Goal: Communication & Community: Ask a question

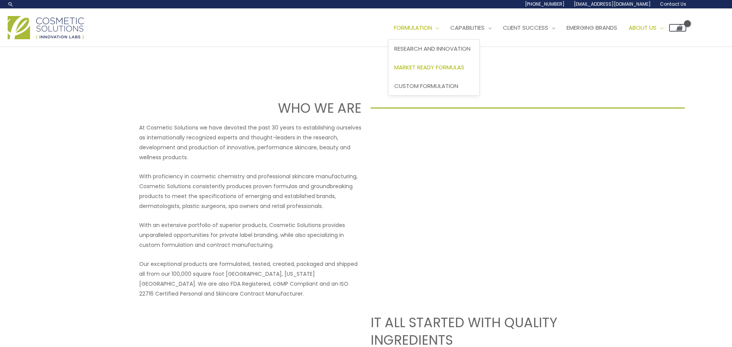
click at [445, 65] on span "Market Ready Formulas" at bounding box center [429, 67] width 70 height 8
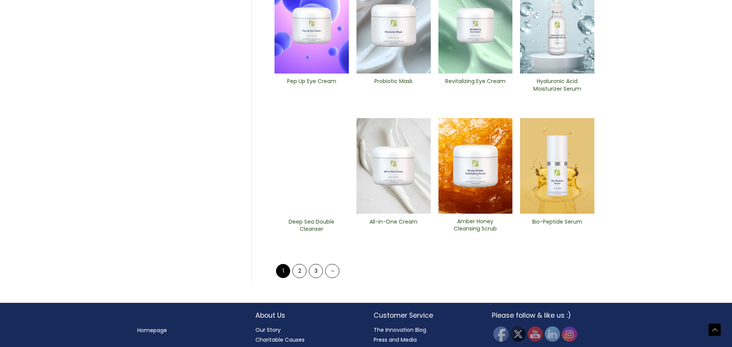
scroll to position [302, 0]
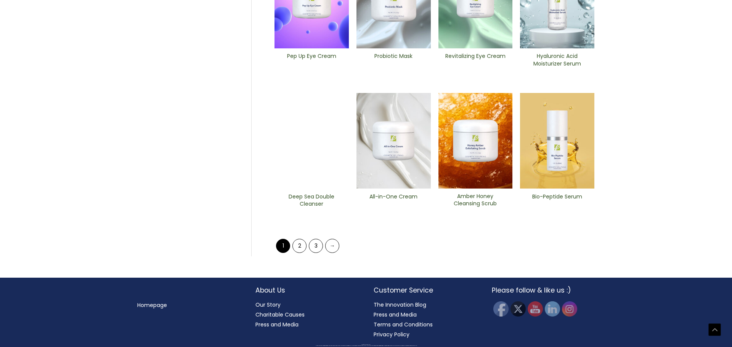
click at [309, 155] on img at bounding box center [311, 141] width 74 height 96
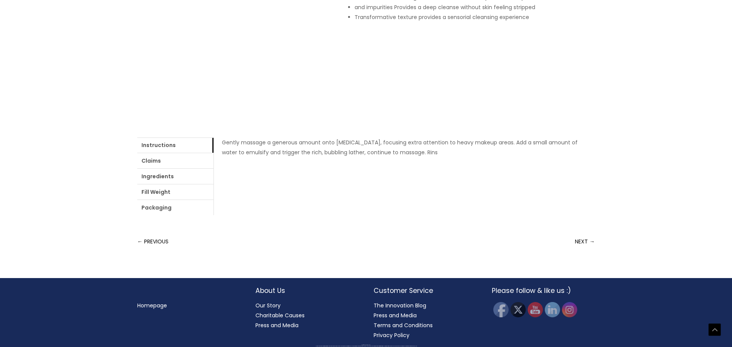
scroll to position [218, 0]
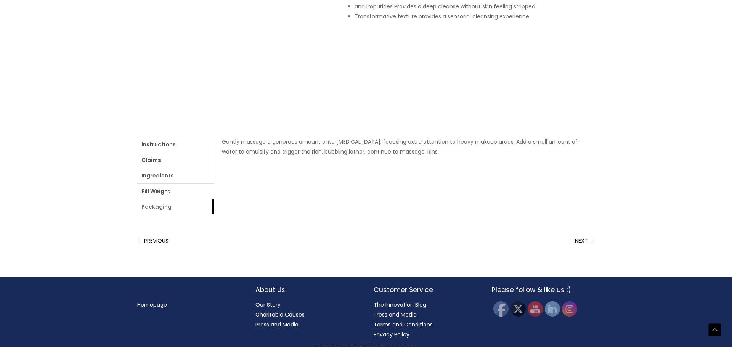
click at [170, 206] on link "Packaging" at bounding box center [175, 206] width 76 height 15
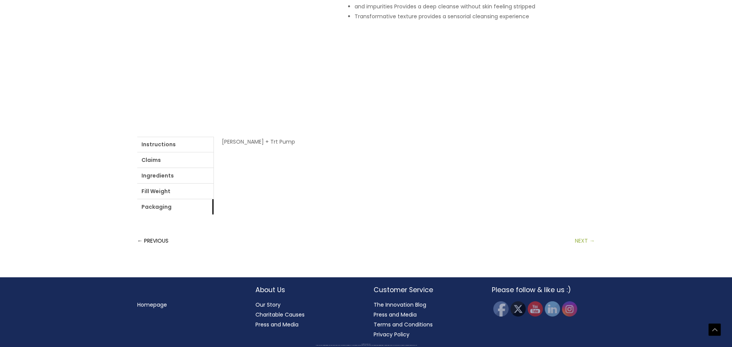
click at [592, 242] on link "NEXT →" at bounding box center [585, 240] width 20 height 15
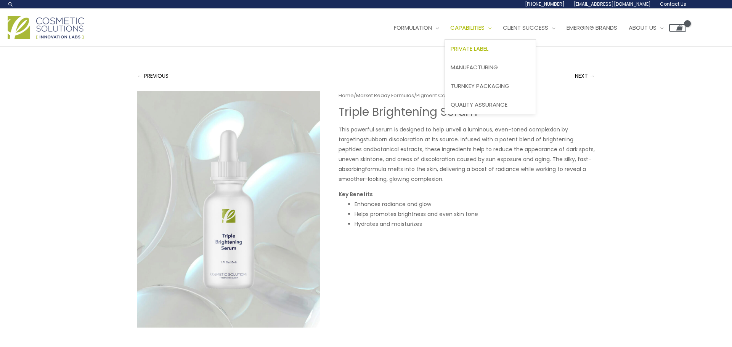
click at [488, 51] on span "Private Label" at bounding box center [469, 49] width 38 height 8
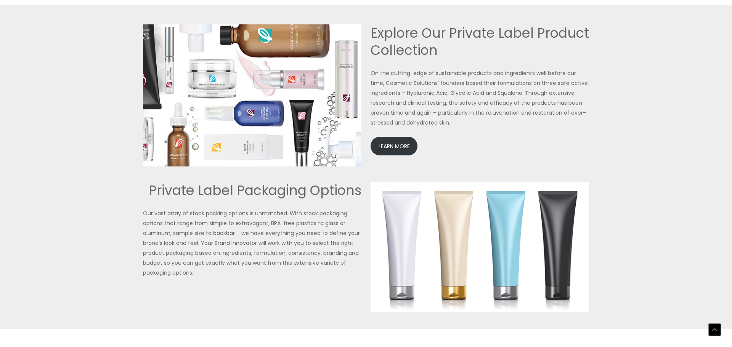
scroll to position [1651, 0]
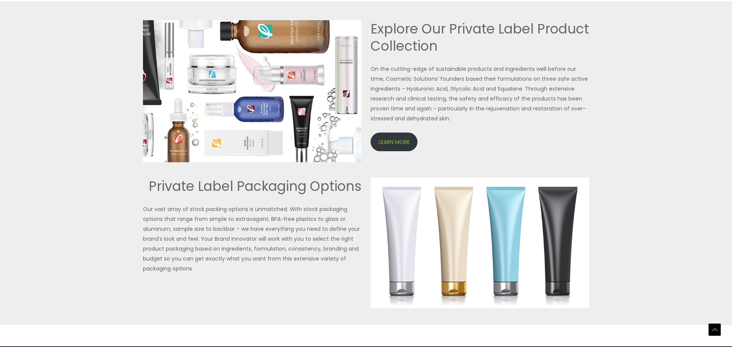
click at [382, 144] on link "LEARN MORE" at bounding box center [393, 142] width 47 height 19
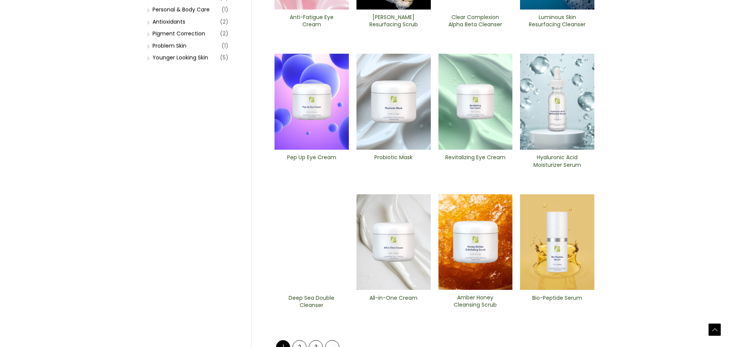
scroll to position [251, 0]
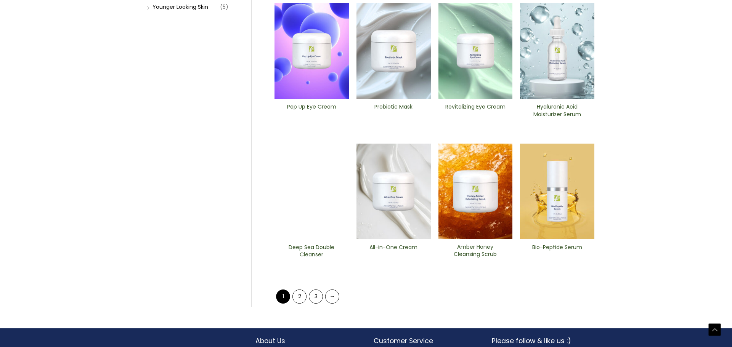
click at [310, 215] on img at bounding box center [311, 192] width 74 height 96
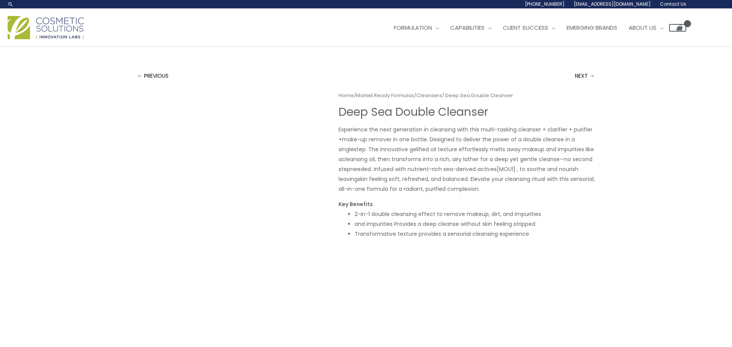
click at [674, 1] on span "Contact Us" at bounding box center [673, 4] width 26 height 6
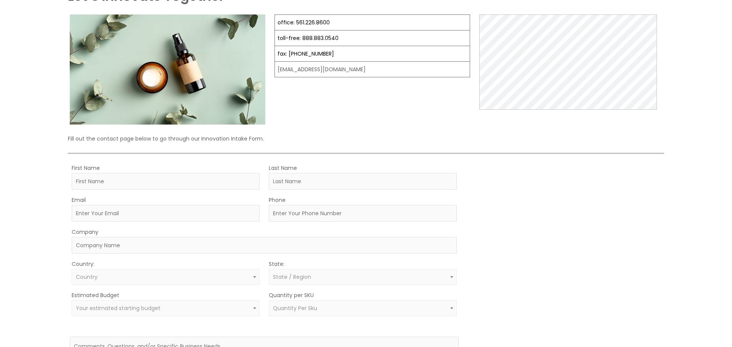
scroll to position [87, 0]
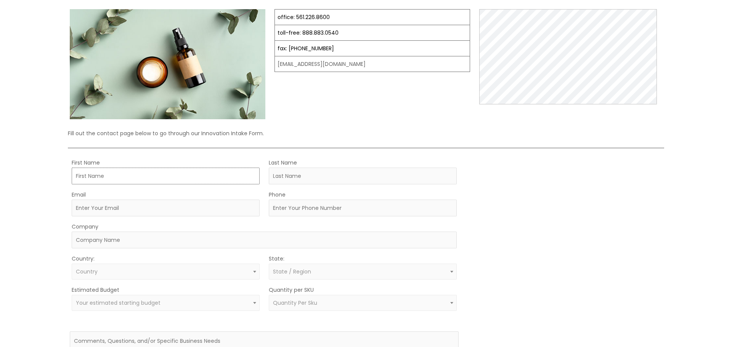
click at [166, 183] on input "First Name" at bounding box center [166, 176] width 188 height 17
type input "[PERSON_NAME]"
type input "[EMAIL_ADDRESS][DOMAIN_NAME]"
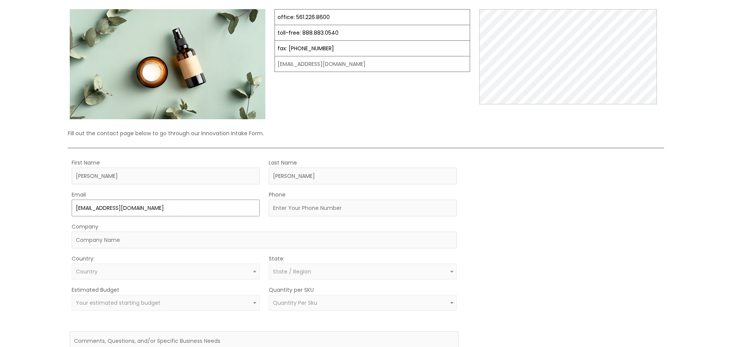
type input "9493736090"
type input "One Try Diamonds"
select select "[GEOGRAPHIC_DATA]"
select select "[US_STATE]"
click at [160, 247] on input "One Try Diamonds" at bounding box center [264, 240] width 385 height 17
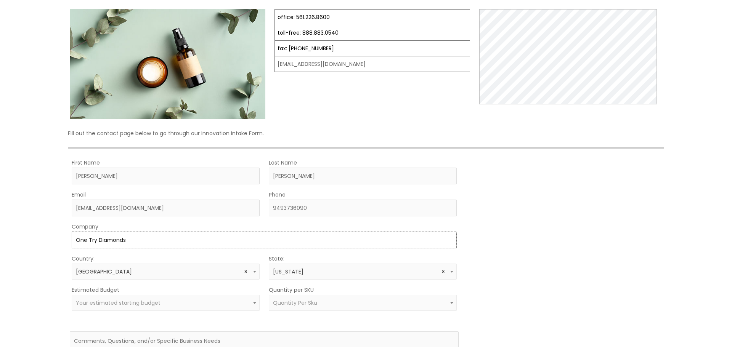
click at [160, 247] on input "One Try Diamonds" at bounding box center [264, 240] width 385 height 17
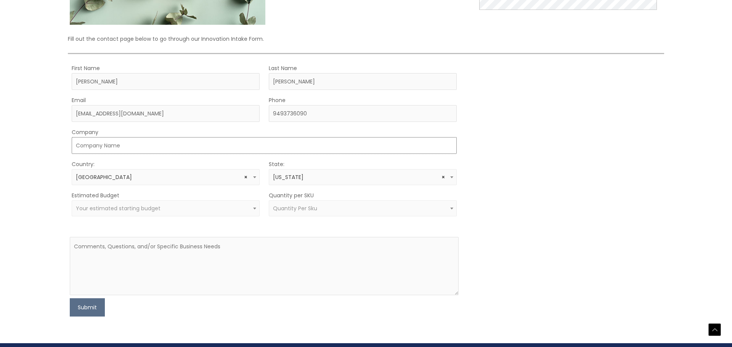
scroll to position [191, 0]
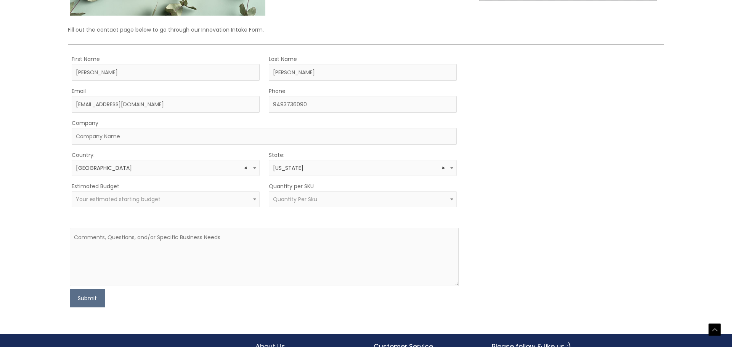
click at [160, 201] on span "Your estimated starting budget" at bounding box center [165, 199] width 179 height 7
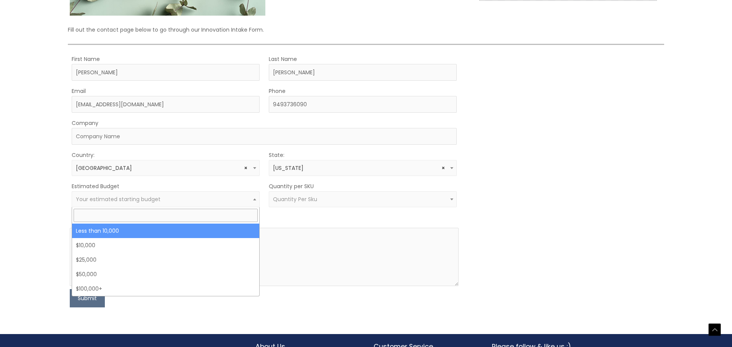
select select "-10000"
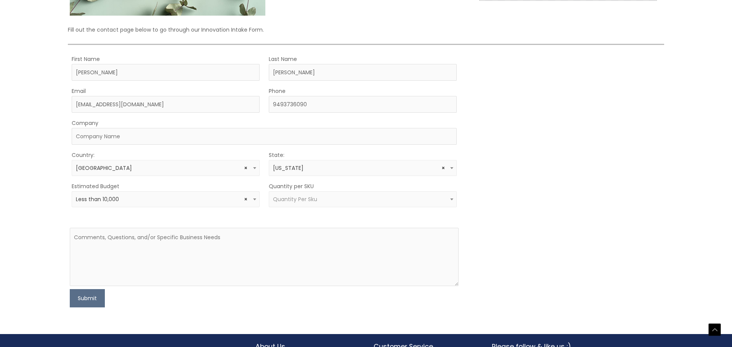
click at [293, 202] on span "Quantity Per Sku" at bounding box center [295, 199] width 44 height 8
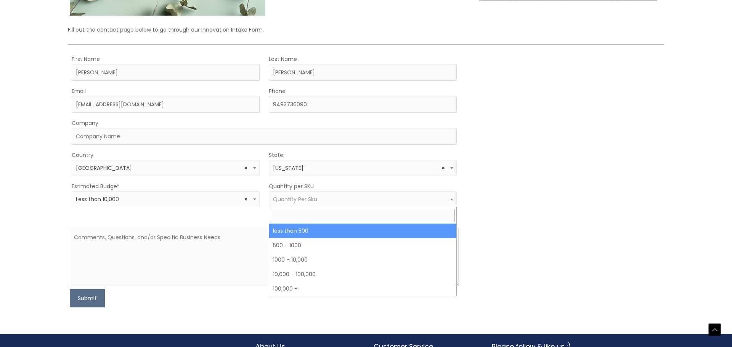
select select "3"
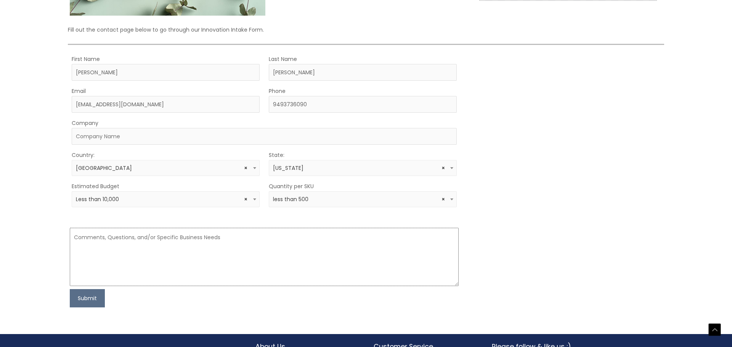
click at [218, 239] on textarea at bounding box center [264, 257] width 389 height 58
type textarea "Hi do you offer samples for products, and how much is the minimum quantity for …"
drag, startPoint x: 94, startPoint y: 296, endPoint x: 110, endPoint y: 285, distance: 19.1
click at [96, 296] on button "Submit" at bounding box center [87, 298] width 35 height 18
type input "Thought of You"
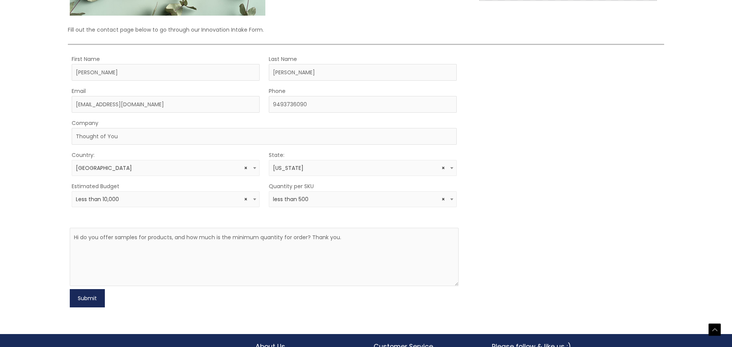
click at [89, 299] on button "Submit" at bounding box center [87, 298] width 35 height 18
